Goal: Check status: Check status

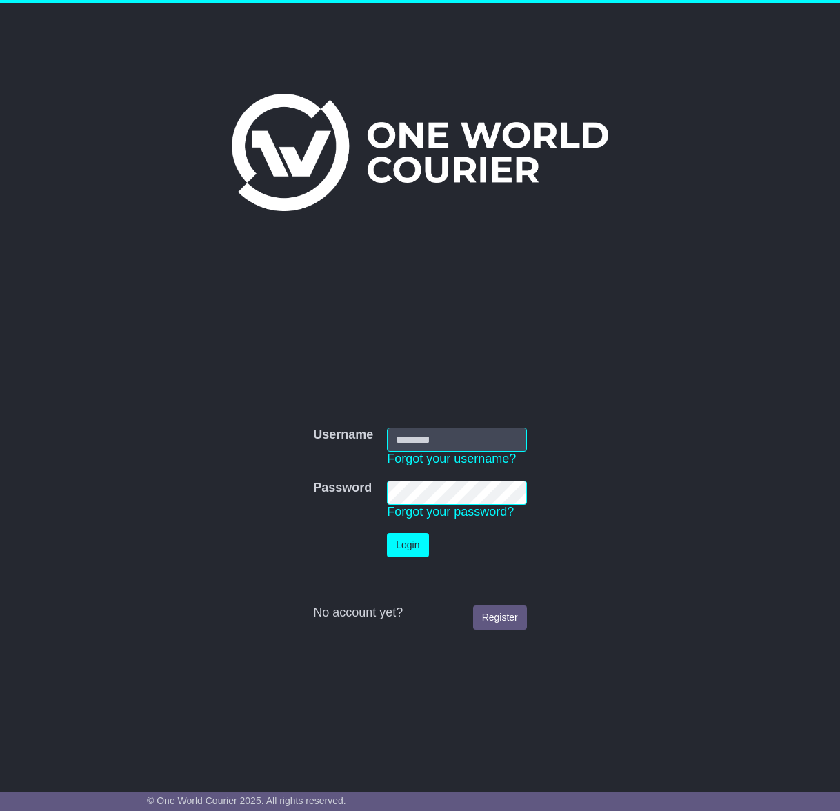
type input "**********"
click at [408, 547] on button "Login" at bounding box center [407, 545] width 41 height 24
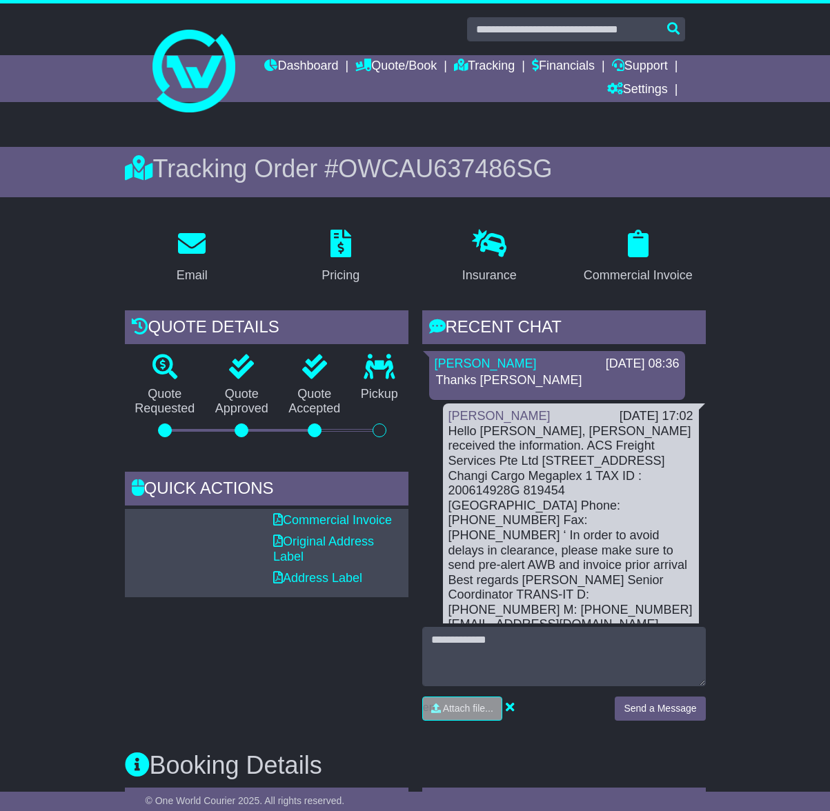
click at [238, 700] on div "Quote Details Quote Requested Quote Approved Quote Accepted Pickup Quick Action…" at bounding box center [266, 521] width 297 height 421
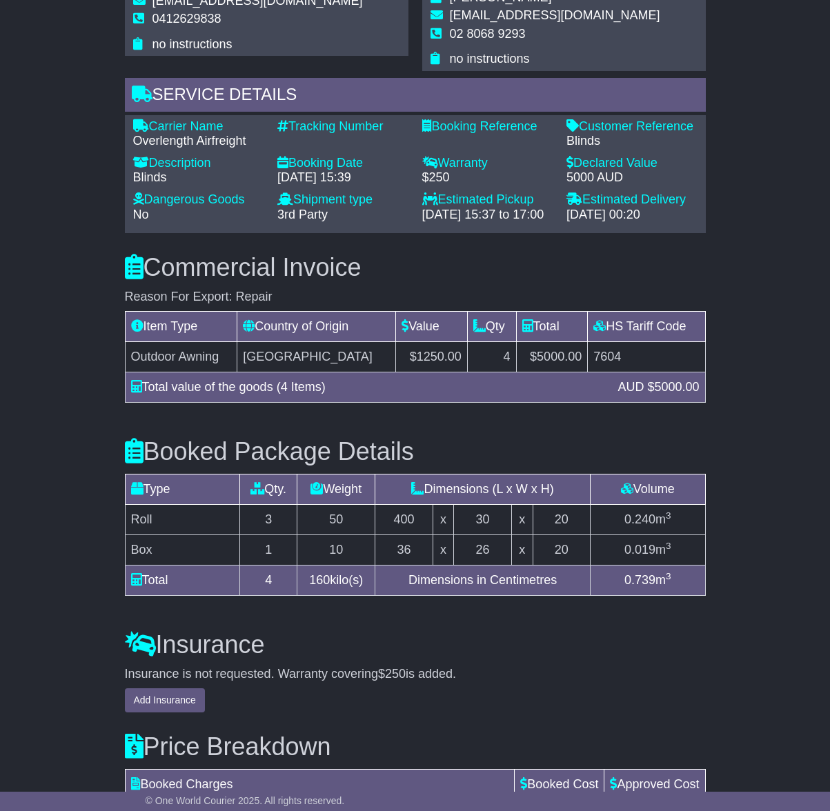
scroll to position [968, 0]
